Goal: Find specific page/section: Find specific page/section

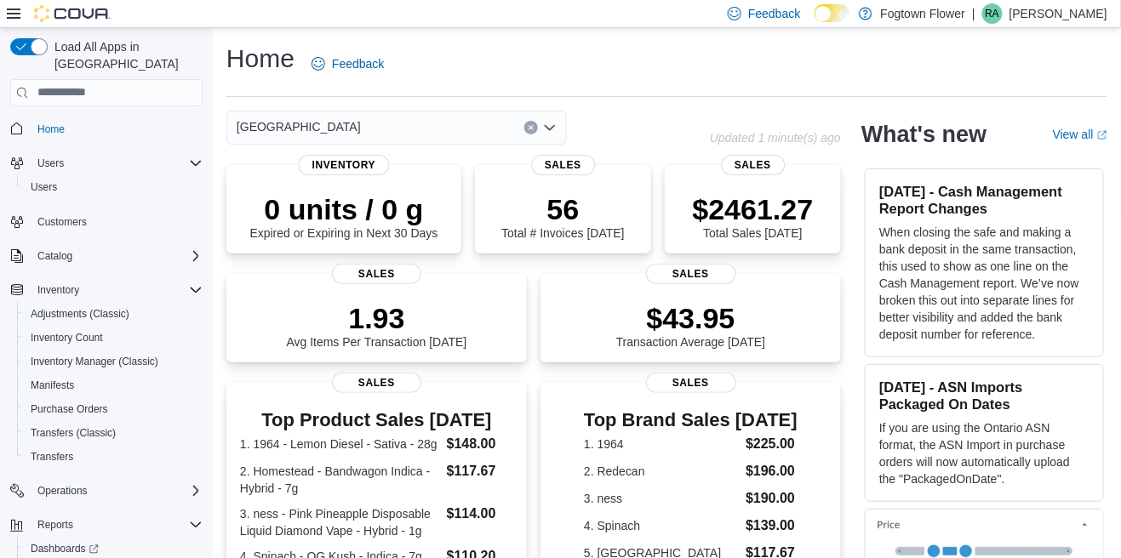
click at [558, 138] on div "[GEOGRAPHIC_DATA]" at bounding box center [396, 128] width 340 height 34
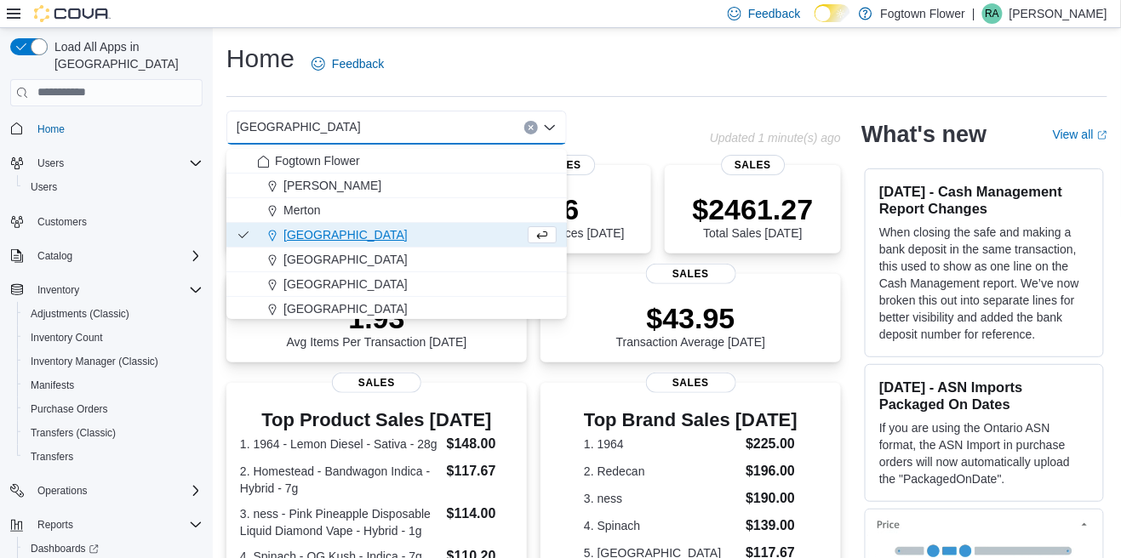
scroll to position [27, 0]
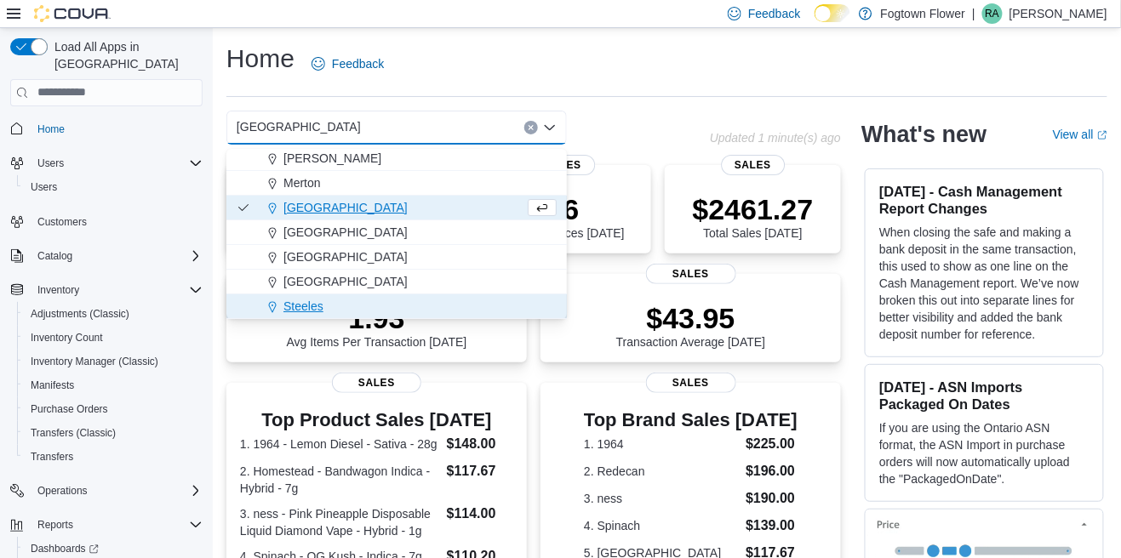
click at [421, 304] on div "Steeles" at bounding box center [407, 306] width 300 height 17
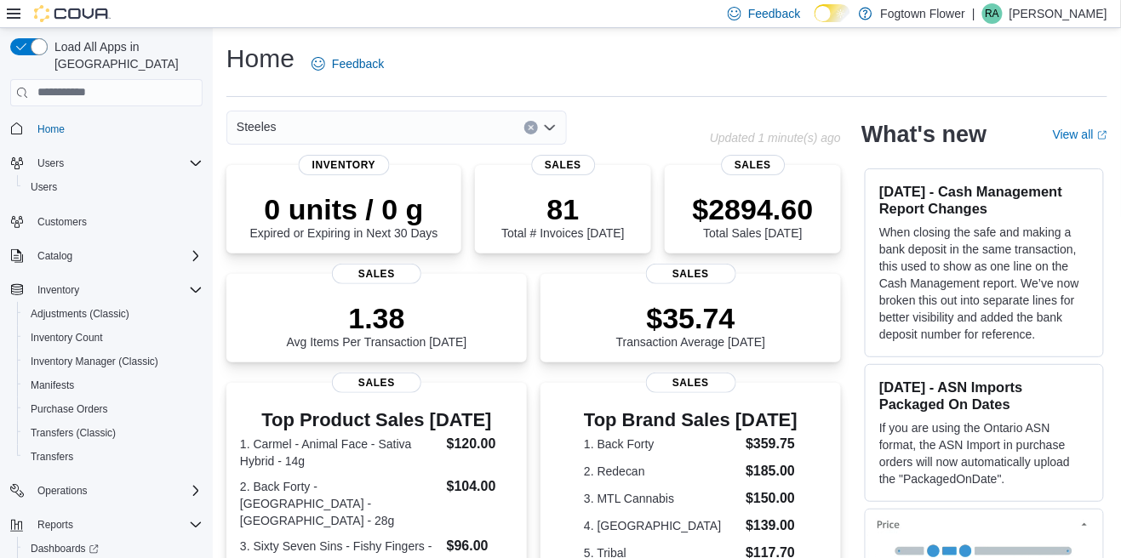
click at [550, 134] on icon "Open list of options" at bounding box center [550, 128] width 14 height 14
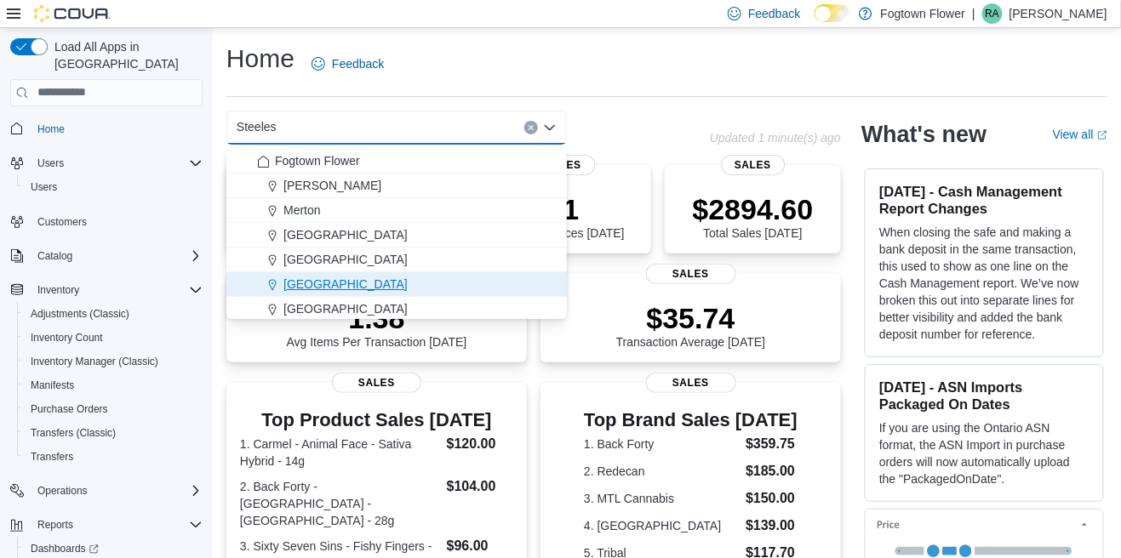
click at [415, 284] on div "[GEOGRAPHIC_DATA]" at bounding box center [407, 284] width 300 height 17
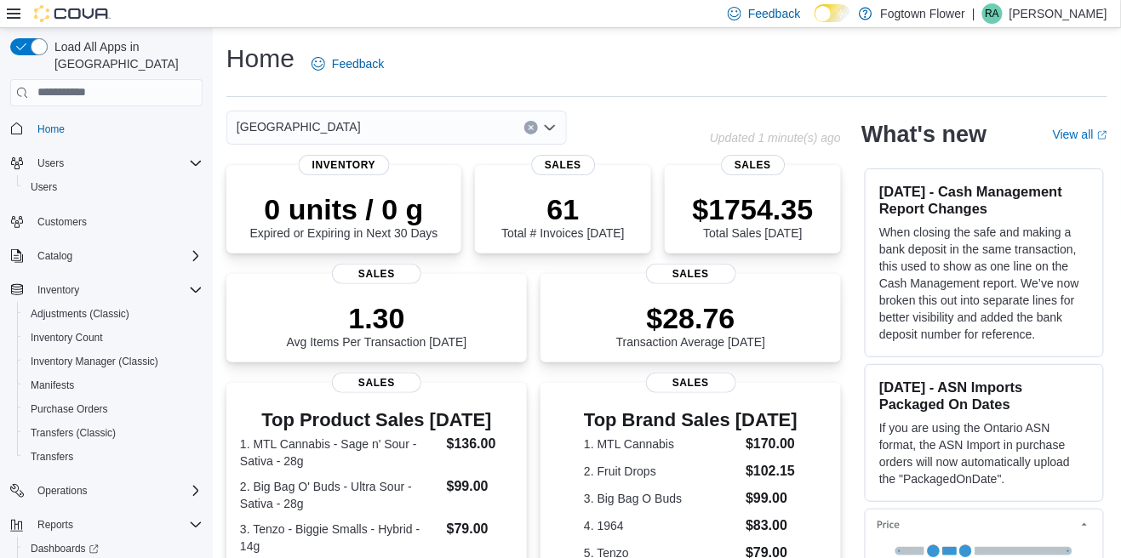
click at [558, 132] on div "North York Combo box. Selected. [GEOGRAPHIC_DATA]. Press Backspace to delete [G…" at bounding box center [396, 128] width 340 height 34
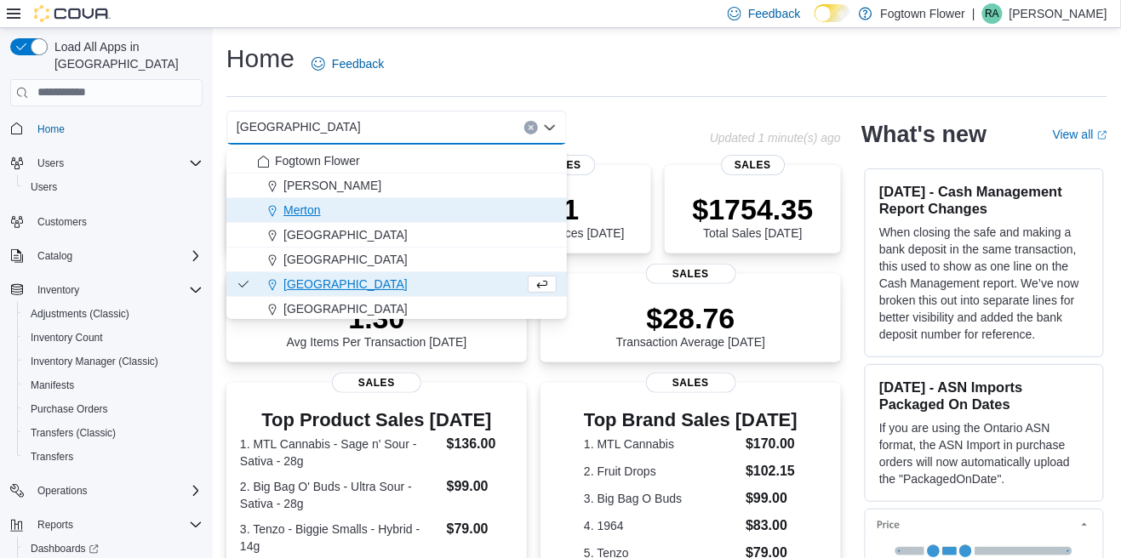
click at [451, 204] on div "Merton" at bounding box center [407, 210] width 300 height 17
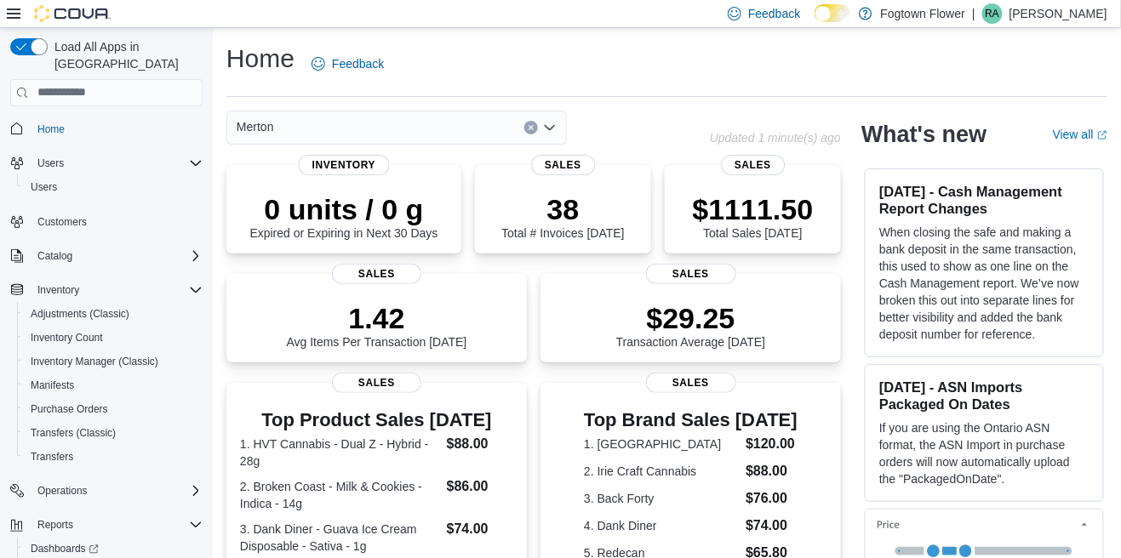
click at [555, 134] on icon "Open list of options" at bounding box center [550, 128] width 14 height 14
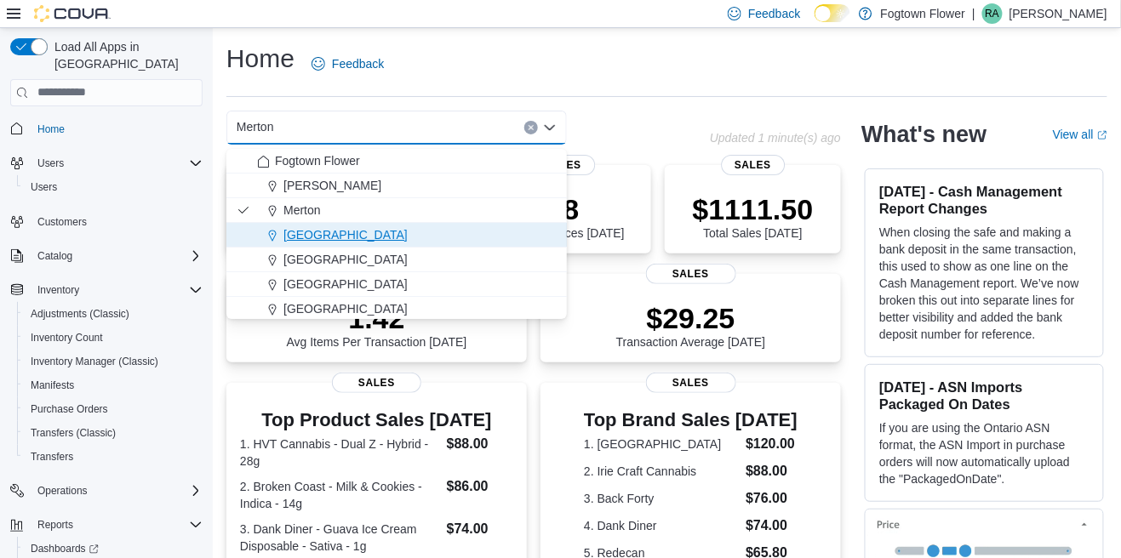
click at [462, 243] on button "[GEOGRAPHIC_DATA]" at bounding box center [396, 235] width 340 height 25
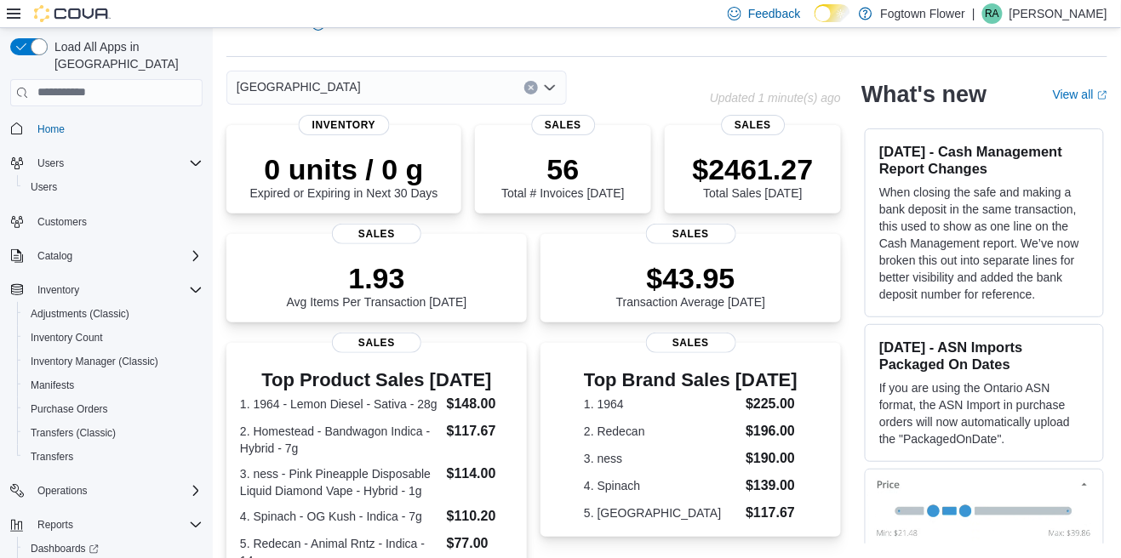
scroll to position [0, 0]
